Goal: Task Accomplishment & Management: Manage account settings

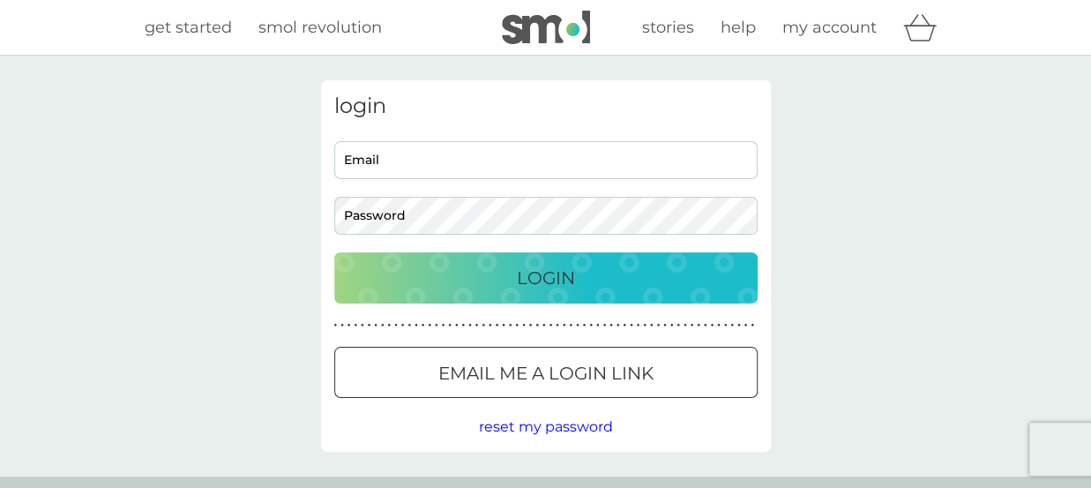
type input "[PERSON_NAME][EMAIL_ADDRESS][PERSON_NAME][DOMAIN_NAME]"
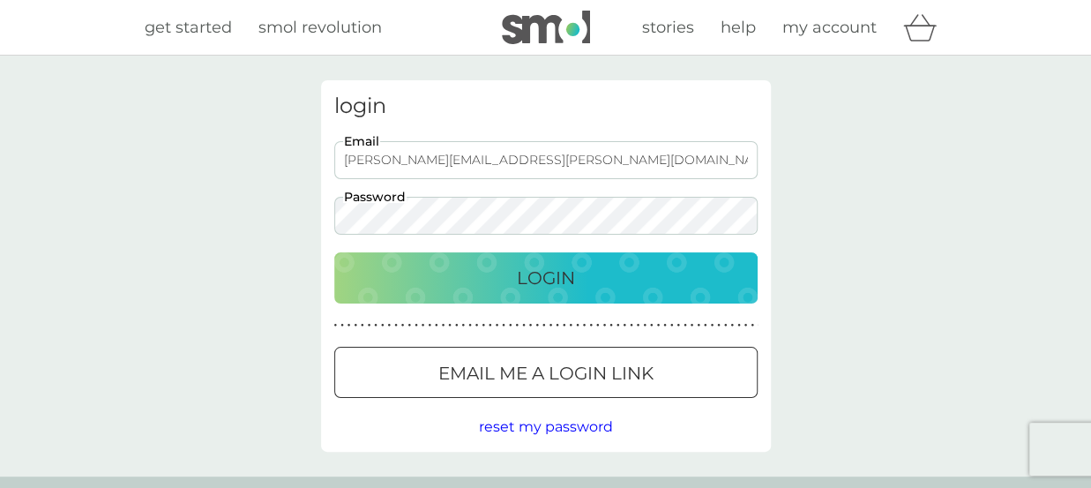
click at [640, 279] on div "Login" at bounding box center [546, 278] width 388 height 28
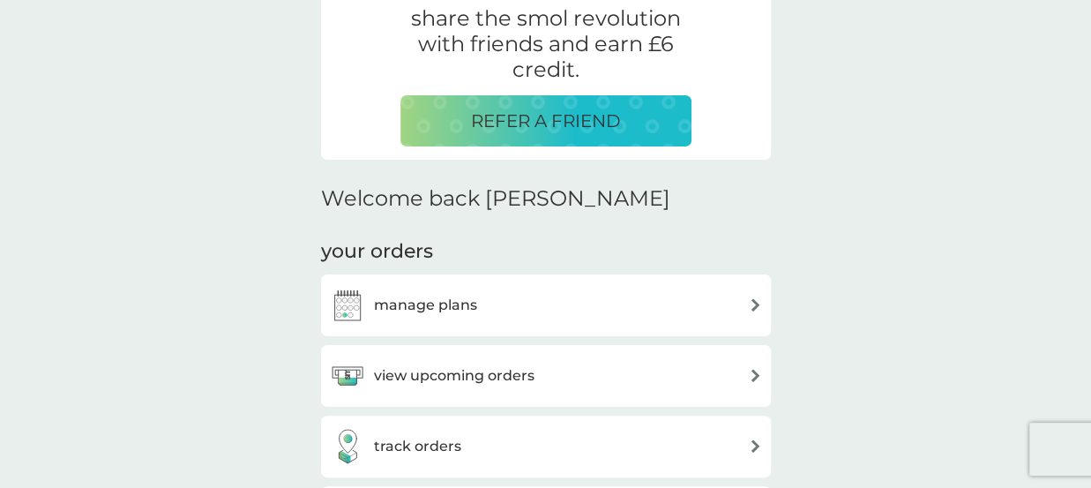
scroll to position [367, 0]
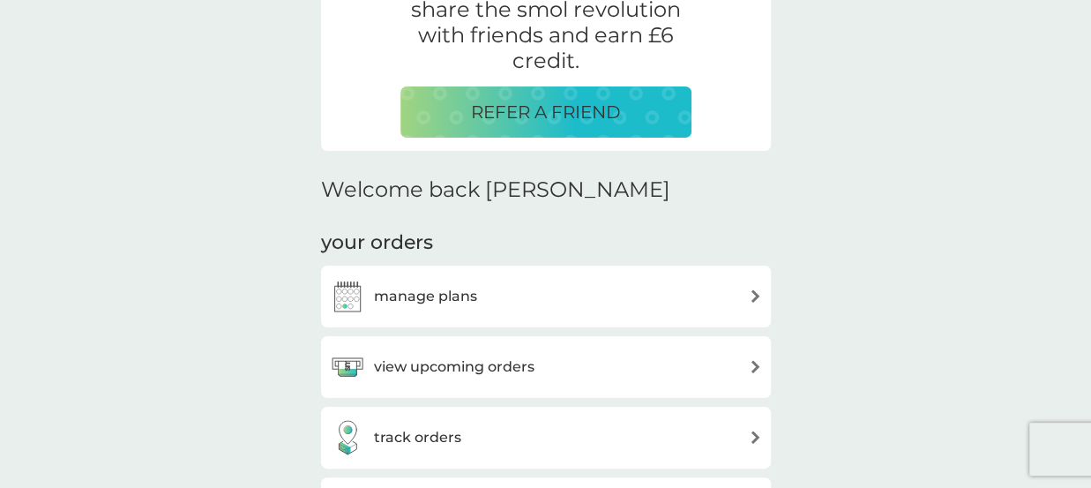
click at [493, 295] on div "manage plans" at bounding box center [546, 296] width 432 height 35
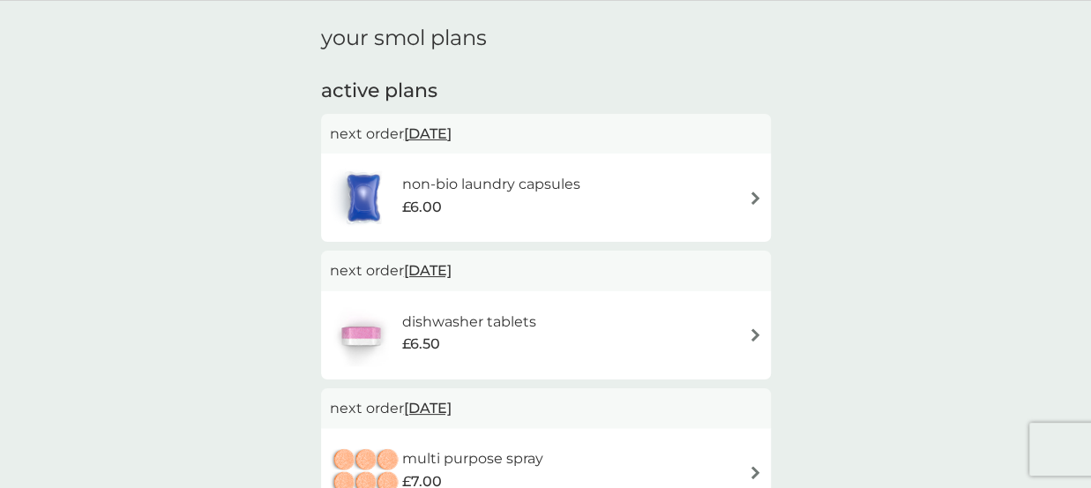
scroll to position [58, 0]
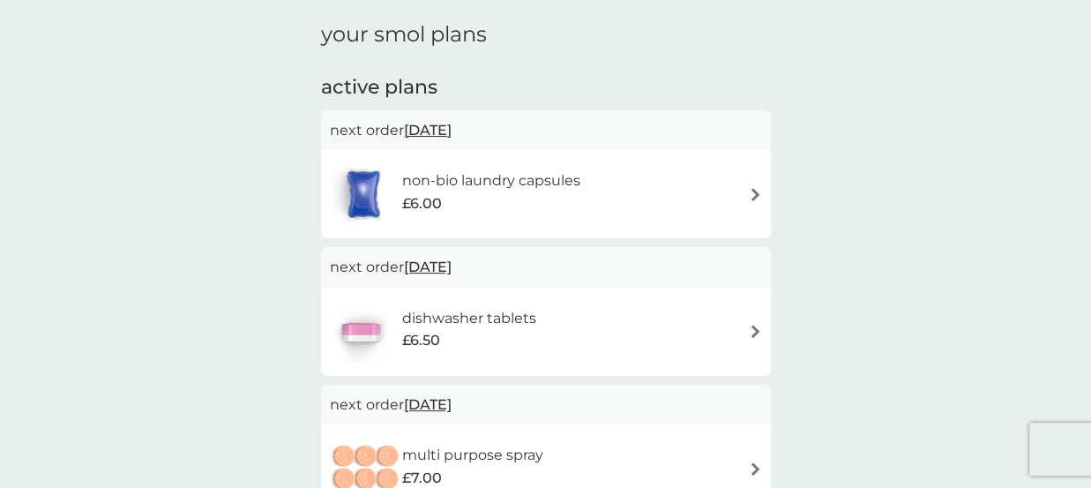
click at [451, 264] on span "[DATE]" at bounding box center [428, 266] width 48 height 34
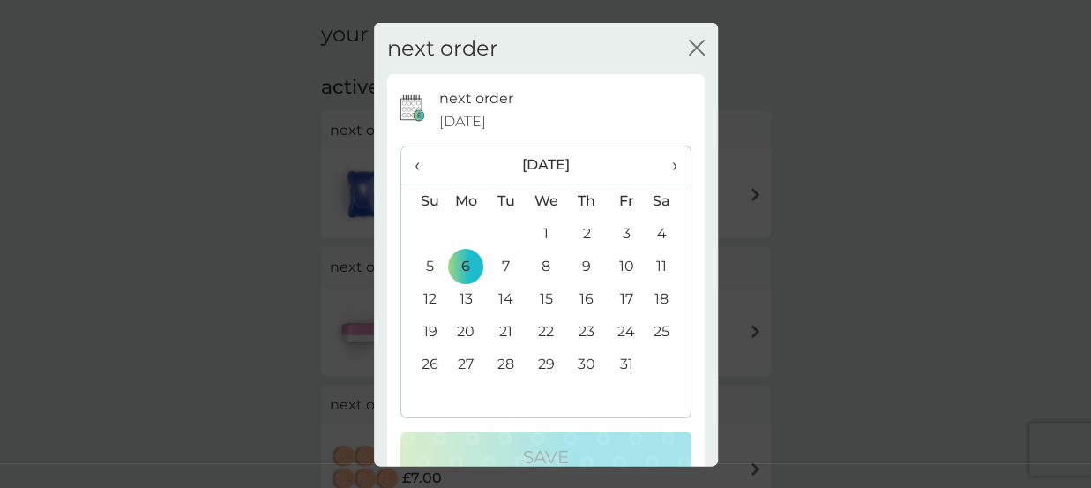
click at [416, 163] on span "‹" at bounding box center [423, 164] width 19 height 37
click at [541, 298] on td "17" at bounding box center [545, 298] width 41 height 33
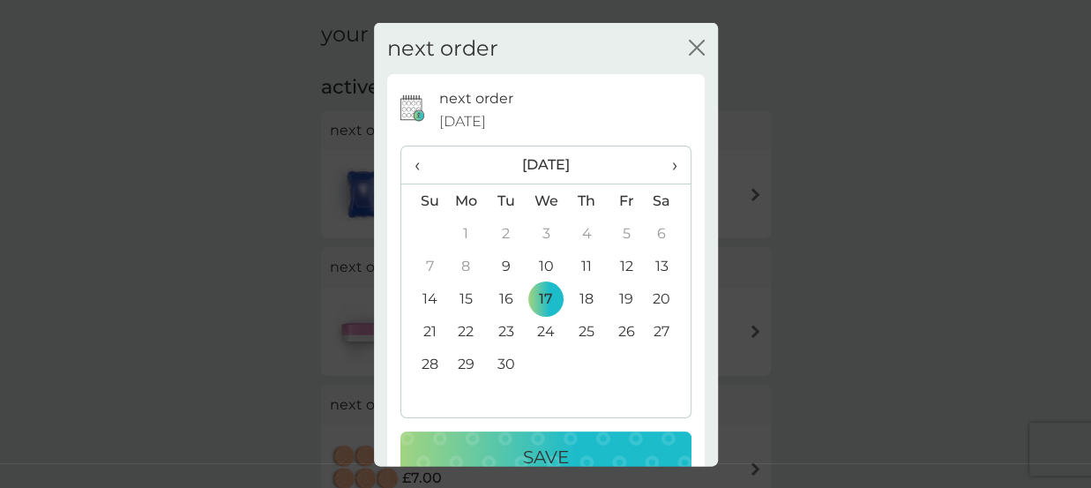
click at [539, 449] on p "Save" at bounding box center [546, 457] width 46 height 28
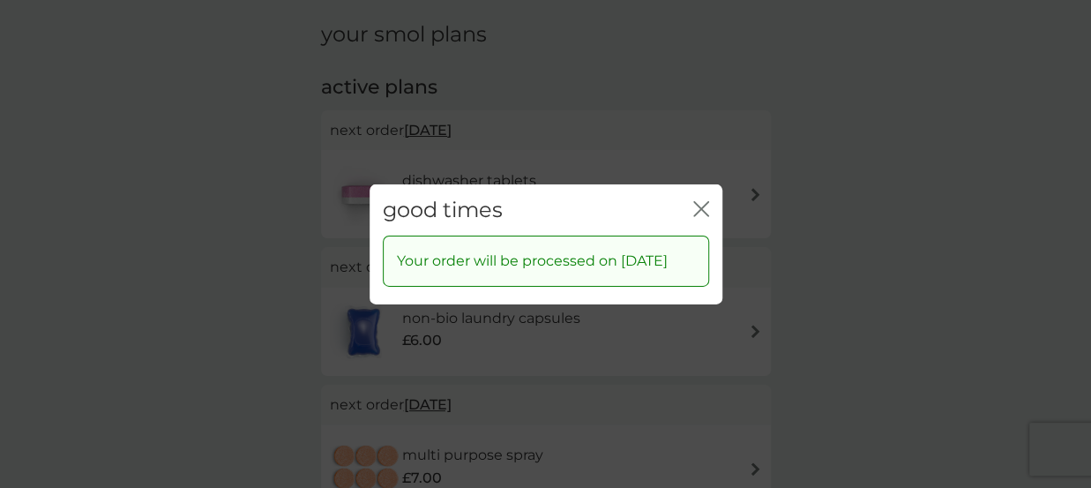
click at [700, 200] on icon "close" at bounding box center [701, 208] width 16 height 16
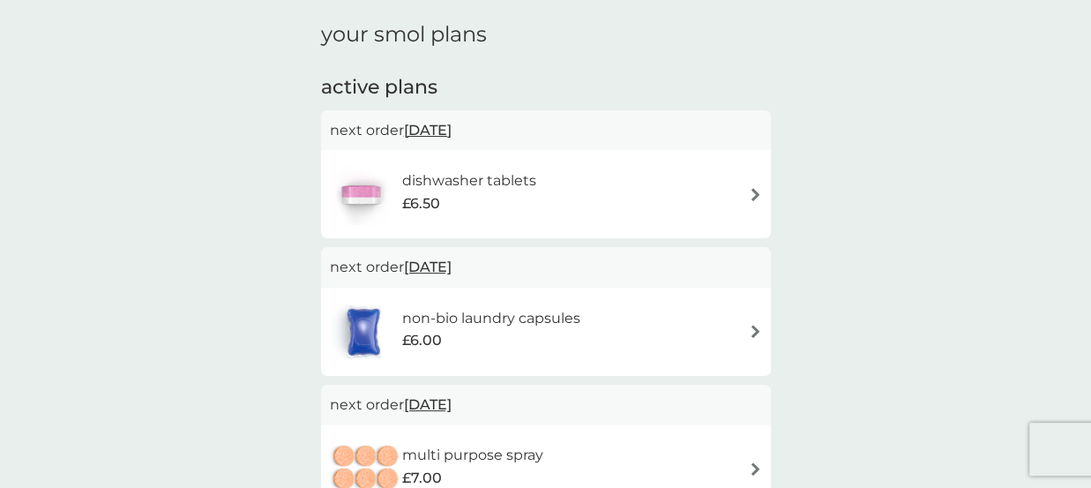
click at [451, 276] on span "[DATE]" at bounding box center [428, 266] width 48 height 34
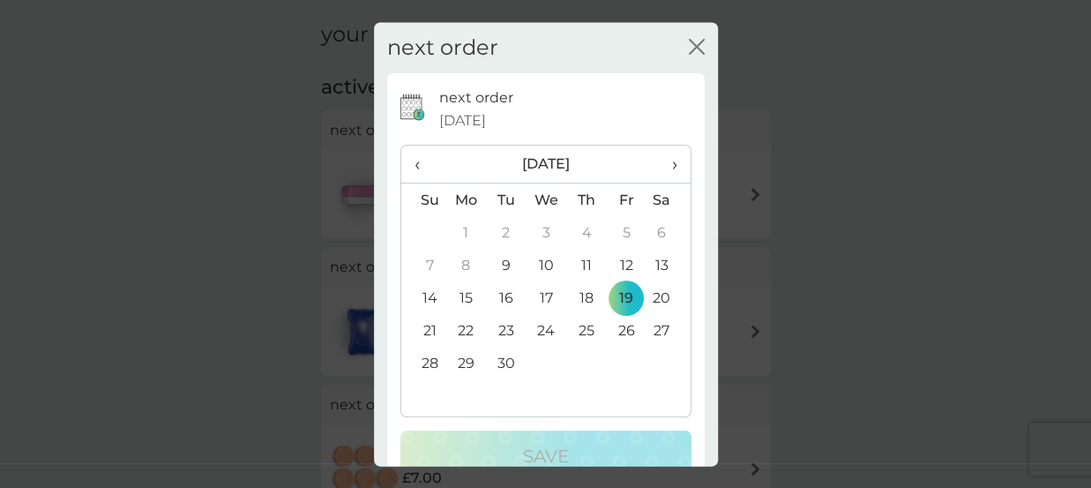
scroll to position [2, 0]
click at [689, 42] on icon "close" at bounding box center [697, 45] width 16 height 16
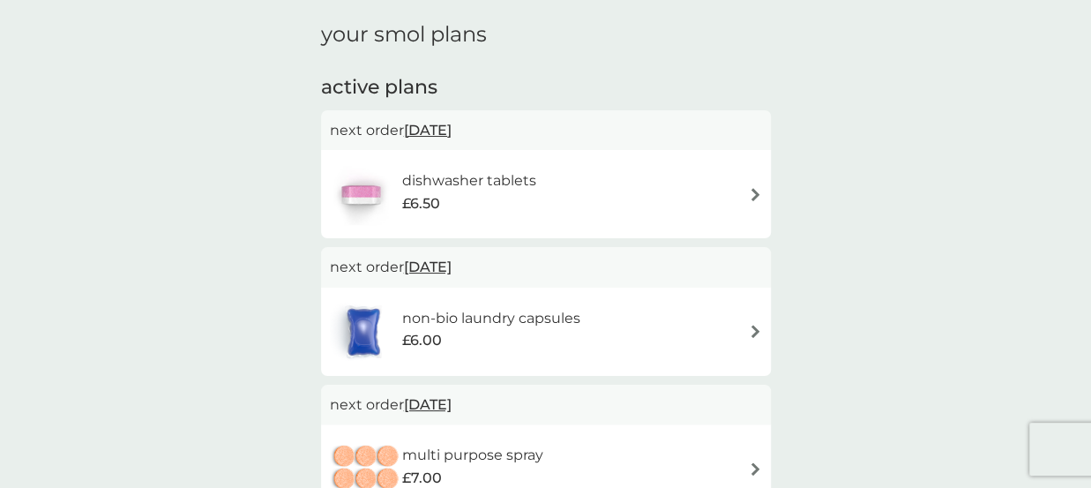
click at [437, 331] on span "£6.00" at bounding box center [421, 340] width 40 height 23
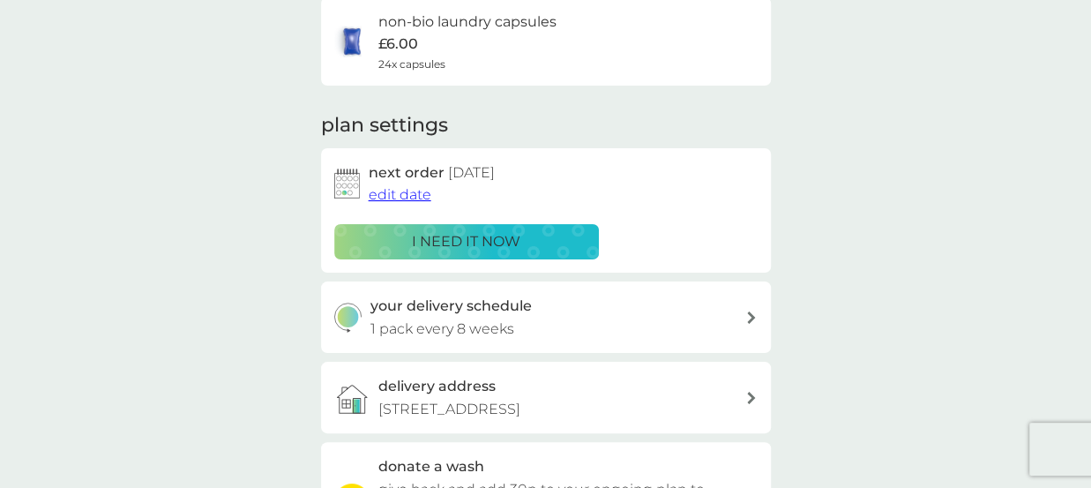
scroll to position [213, 0]
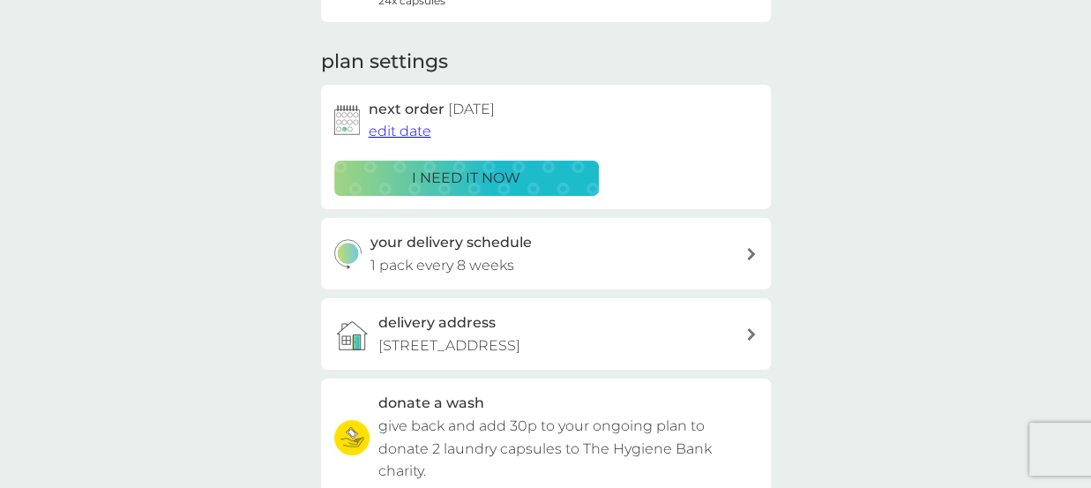
click at [418, 132] on span "edit date" at bounding box center [400, 131] width 63 height 17
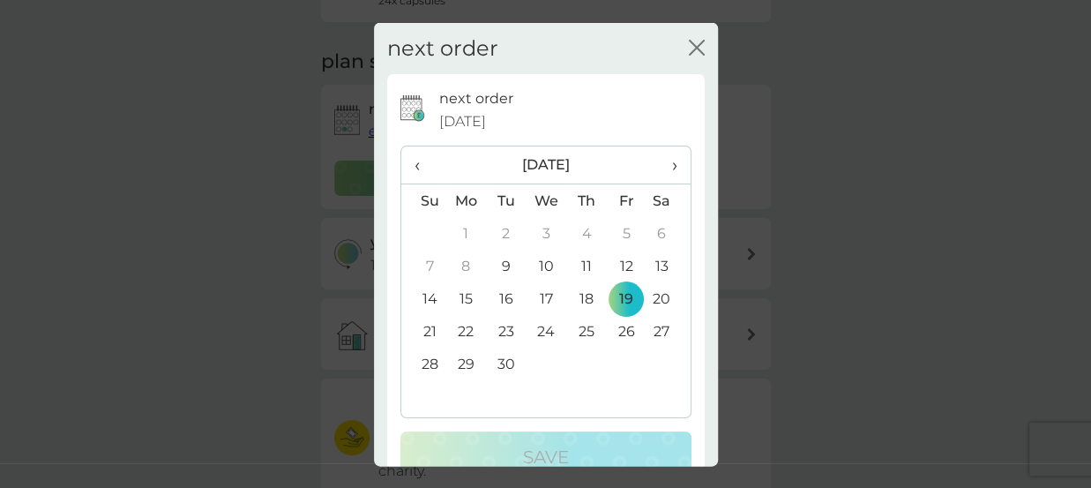
click at [689, 37] on div "close" at bounding box center [697, 48] width 16 height 26
click at [696, 46] on icon "close" at bounding box center [699, 47] width 7 height 14
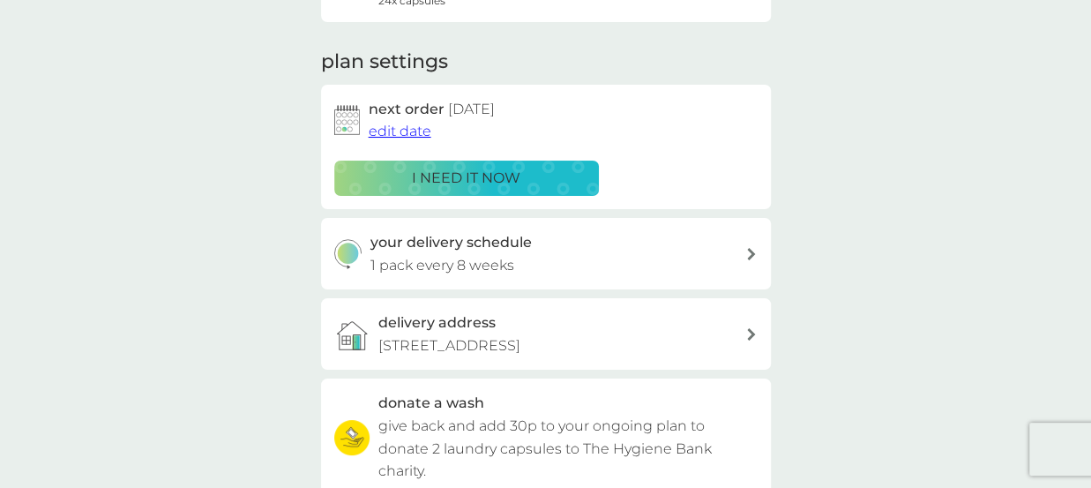
click at [418, 136] on span "edit date" at bounding box center [400, 131] width 63 height 17
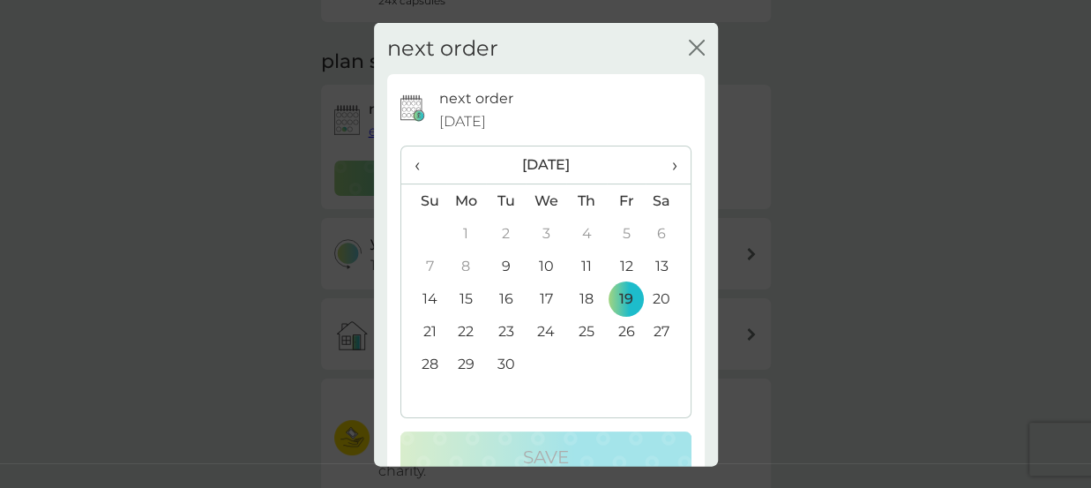
click at [660, 160] on span "›" at bounding box center [668, 164] width 18 height 37
click at [619, 294] on td "17" at bounding box center [626, 298] width 40 height 33
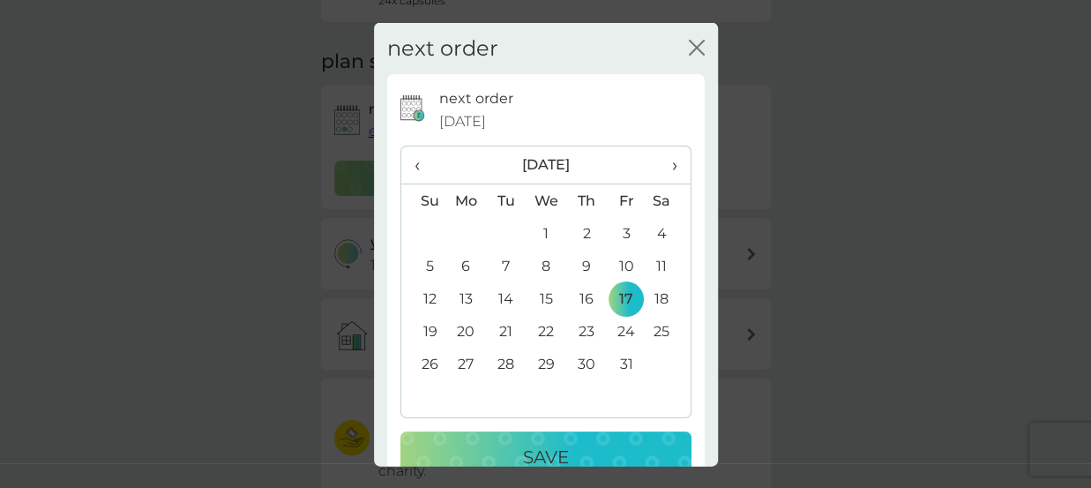
click at [558, 444] on p "Save" at bounding box center [546, 457] width 46 height 28
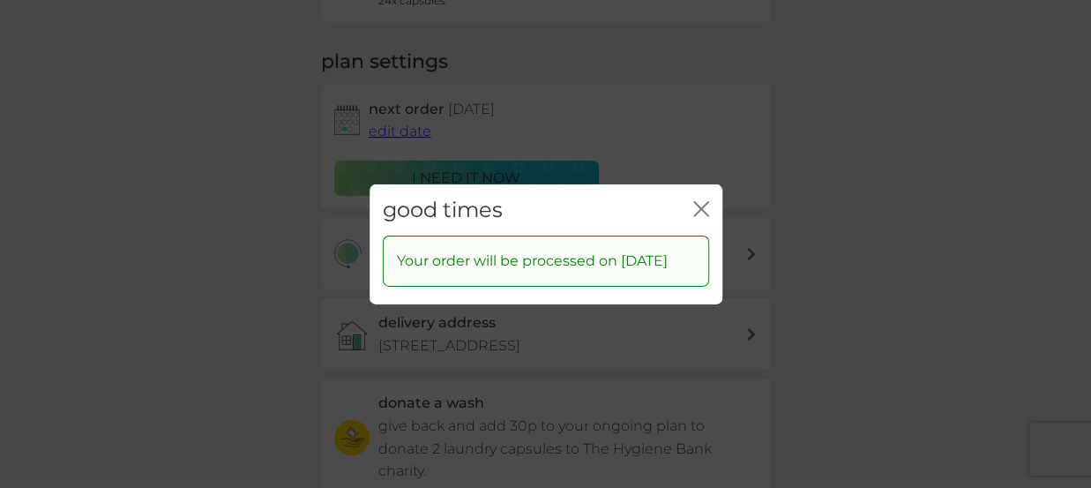
click at [701, 201] on icon "close" at bounding box center [704, 208] width 7 height 14
